Goal: Task Accomplishment & Management: Use online tool/utility

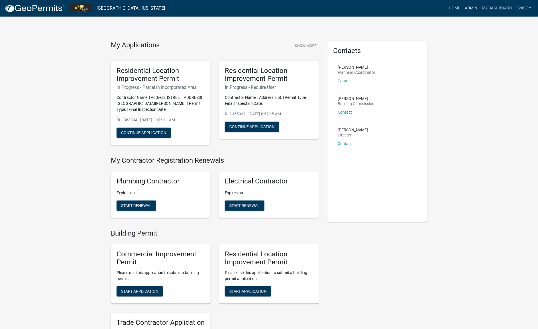
click at [475, 9] on link "Admin" at bounding box center [471, 8] width 17 height 11
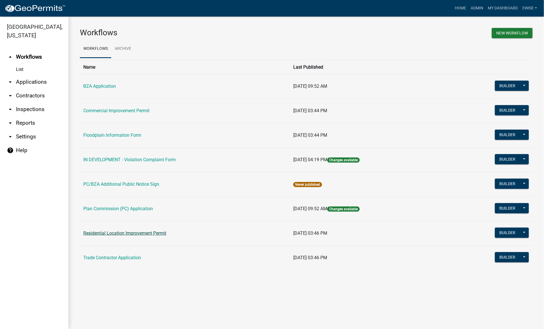
click at [135, 234] on link "Residential Location Improvement Permit" at bounding box center [124, 233] width 83 height 5
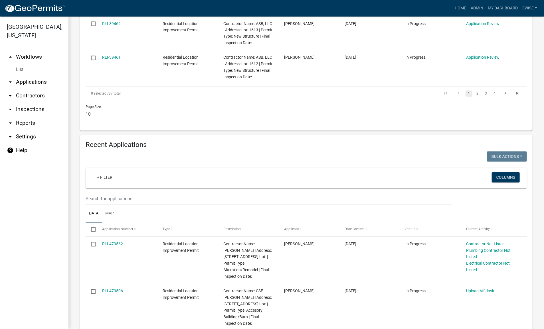
scroll to position [525, 0]
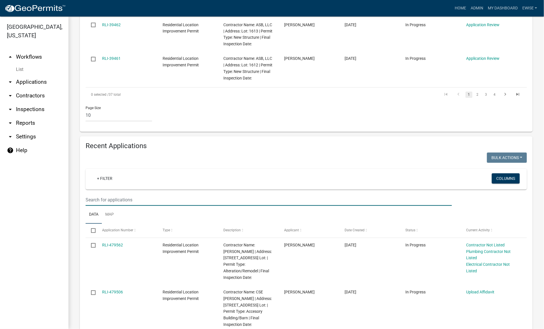
click at [141, 194] on input "text" at bounding box center [269, 200] width 366 height 12
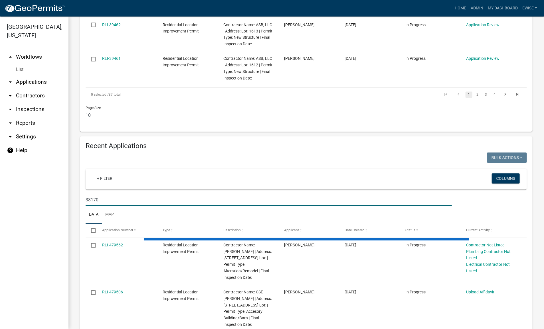
scroll to position [462, 0]
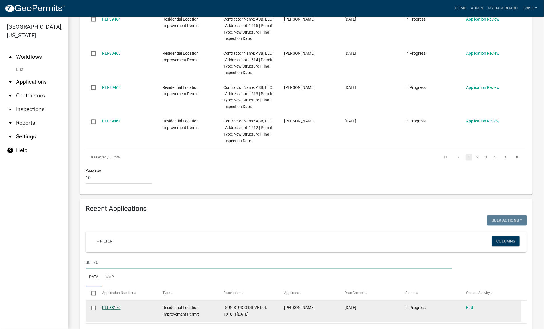
type input "38170"
click at [109, 306] on link "RLI-38170" at bounding box center [111, 308] width 19 height 5
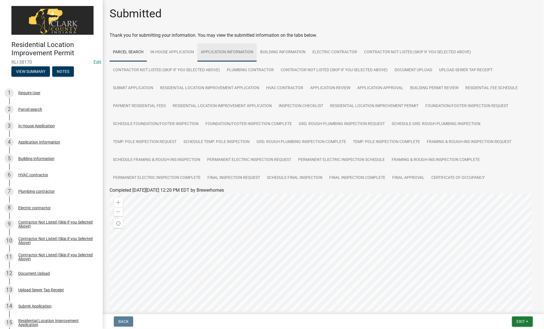
click at [238, 52] on link "Application Information" at bounding box center [226, 52] width 59 height 18
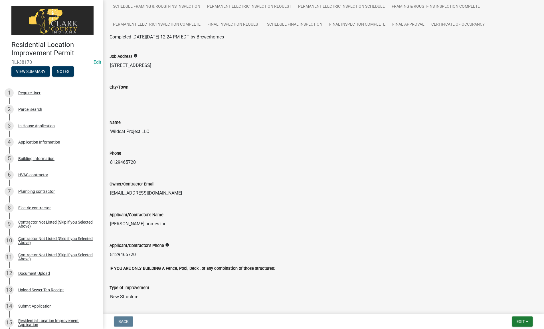
scroll to position [71, 0]
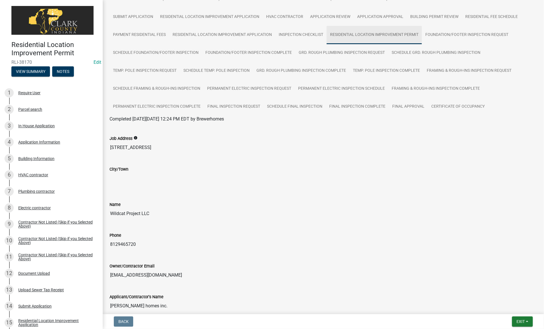
click at [372, 34] on link "Residential Location Improvement Permit" at bounding box center [373, 35] width 95 height 18
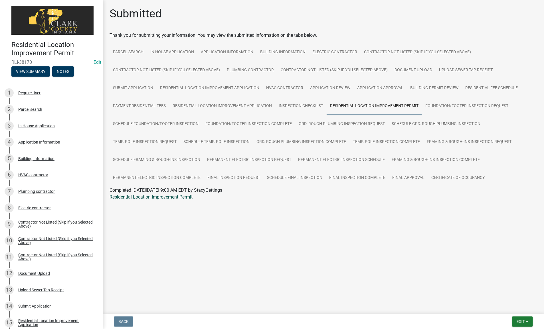
click at [172, 195] on link "Residential Location Improvement Permit" at bounding box center [150, 196] width 83 height 5
click at [40, 140] on div "Application Information" at bounding box center [39, 142] width 42 height 4
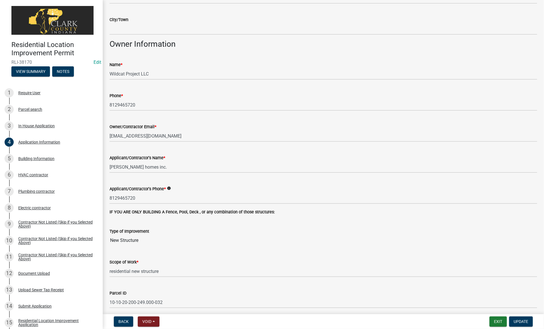
scroll to position [33, 0]
